Goal: Task Accomplishment & Management: Use online tool/utility

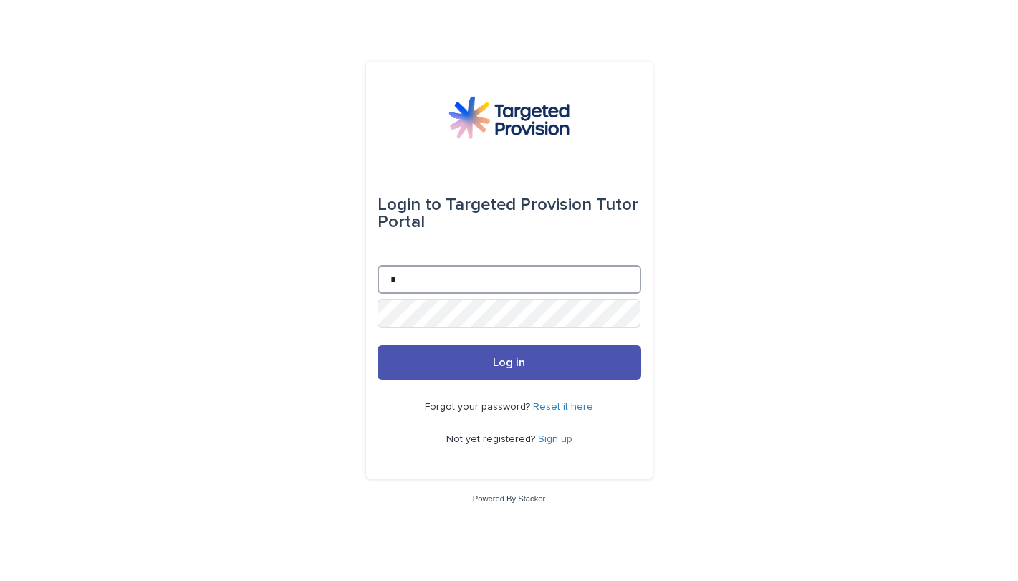
click at [407, 286] on input "*" at bounding box center [509, 279] width 264 height 29
type input "**********"
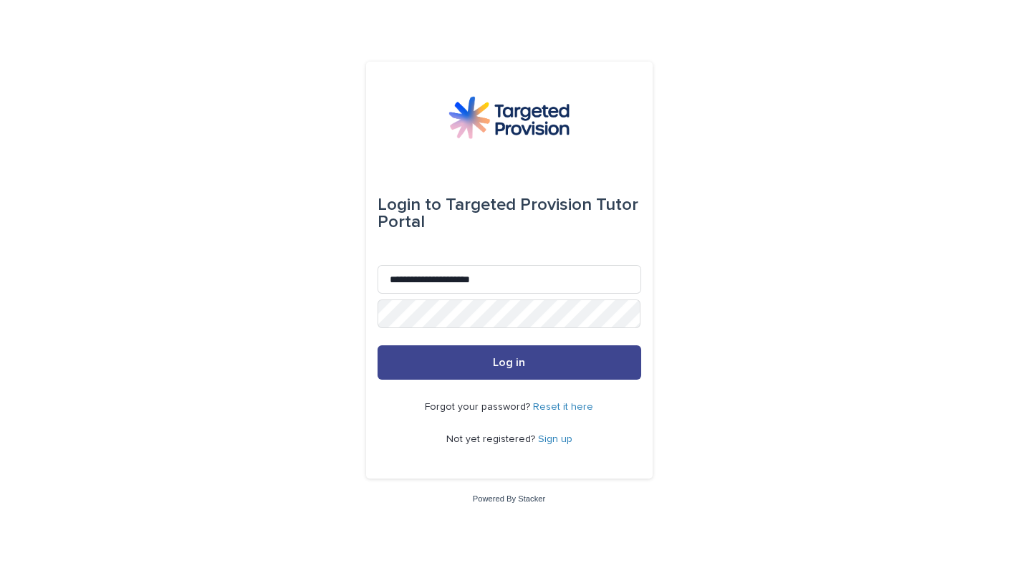
click at [482, 368] on button "Log in" at bounding box center [509, 362] width 264 height 34
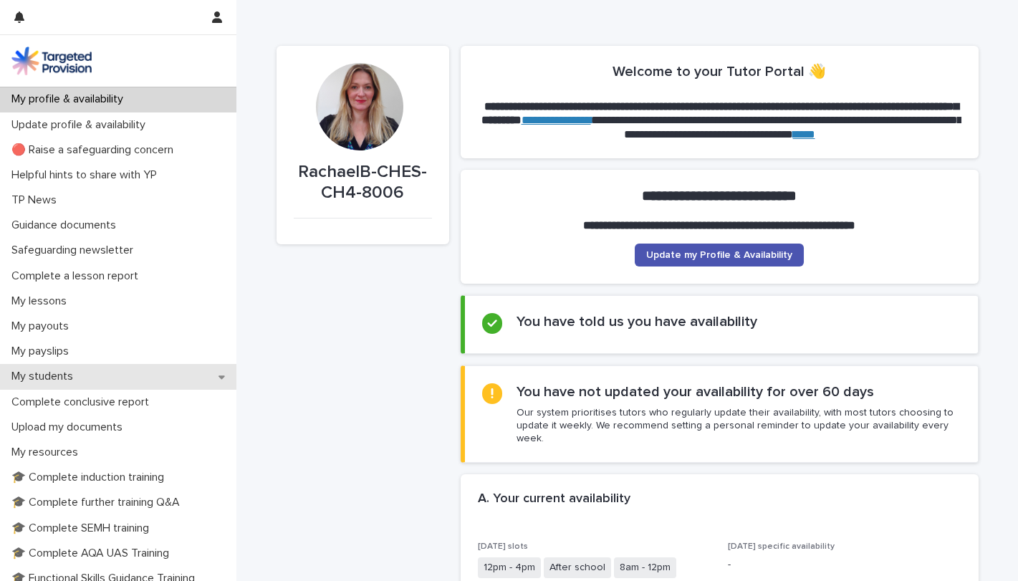
click at [129, 381] on div "My students" at bounding box center [118, 376] width 236 height 25
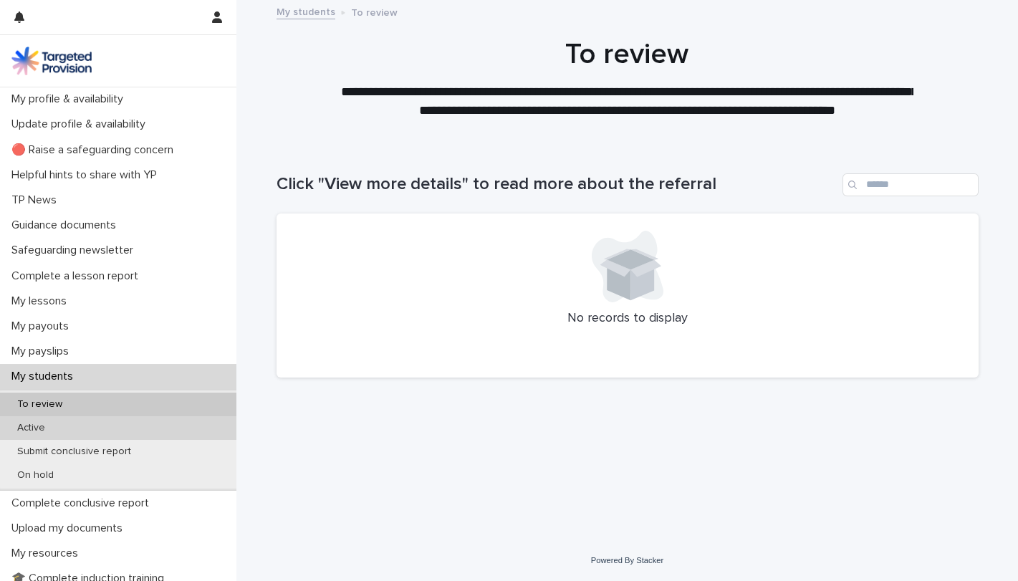
click at [43, 432] on p "Active" at bounding box center [31, 428] width 51 height 12
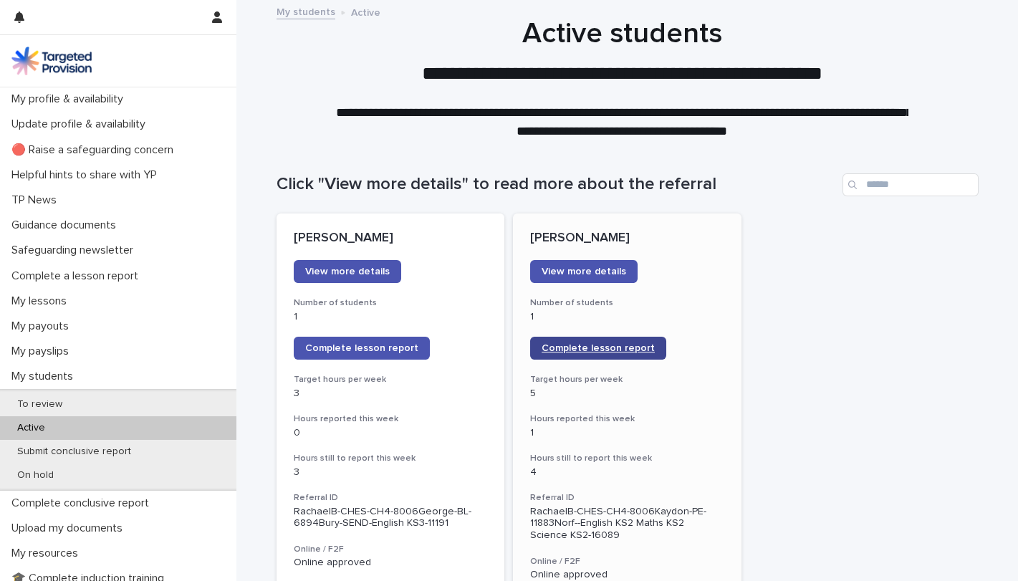
click at [612, 350] on span "Complete lesson report" at bounding box center [597, 348] width 113 height 10
